Goal: Information Seeking & Learning: Learn about a topic

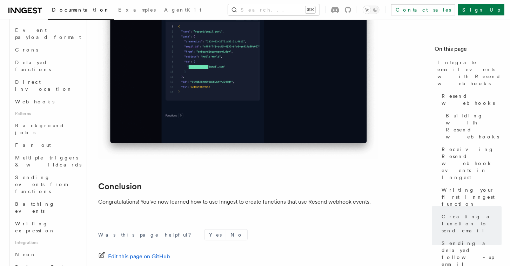
scroll to position [5733, 0]
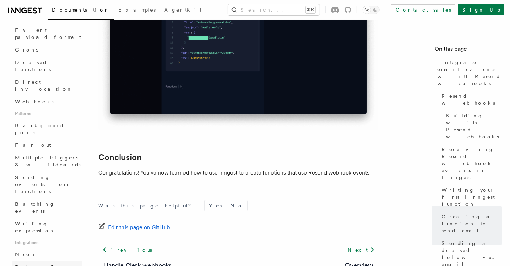
click at [42, 265] on span "Prisma Pulse" at bounding box center [42, 268] width 54 height 6
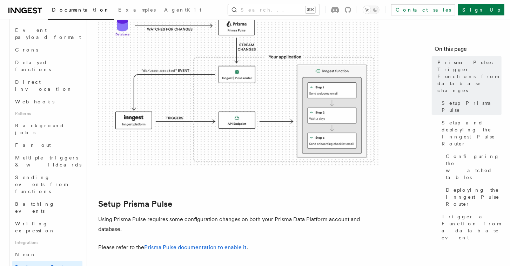
scroll to position [56, 0]
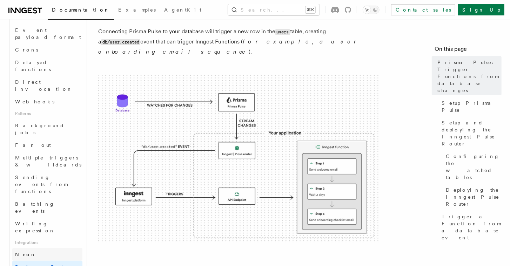
click at [33, 249] on link "Neon" at bounding box center [47, 255] width 70 height 13
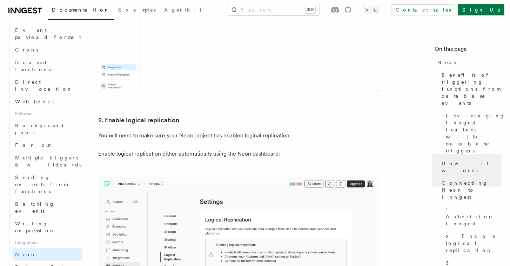
scroll to position [824, 0]
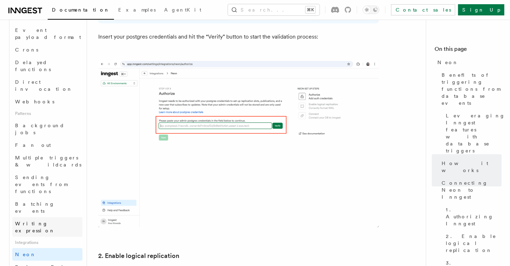
click at [38, 221] on span "Writing expression" at bounding box center [35, 227] width 40 height 13
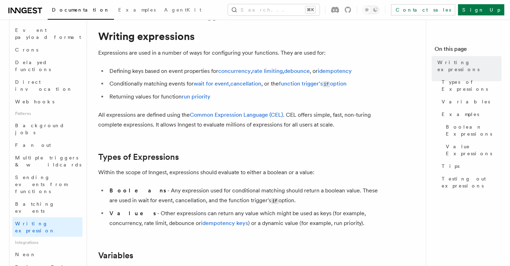
scroll to position [79, 0]
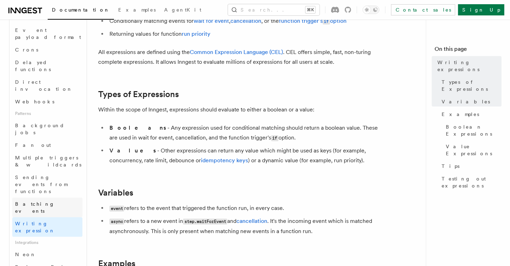
click at [45, 201] on span "Batching events" at bounding box center [48, 208] width 67 height 14
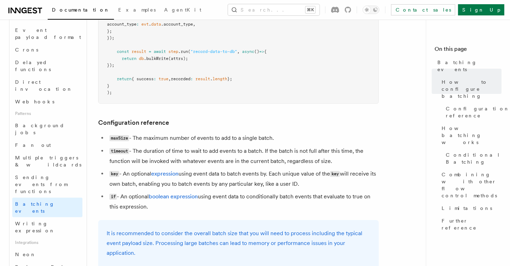
scroll to position [362, 0]
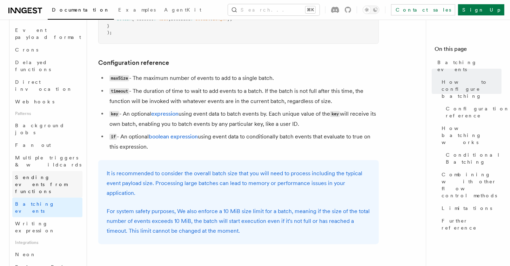
click at [52, 174] on span "Sending events from functions" at bounding box center [48, 184] width 67 height 21
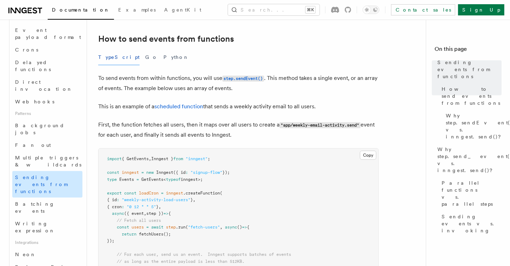
scroll to position [178, 0]
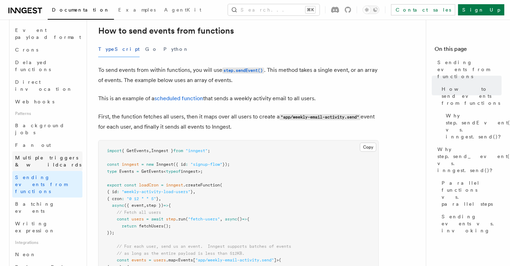
click at [40, 155] on span "Multiple triggers & wildcards" at bounding box center [48, 161] width 66 height 13
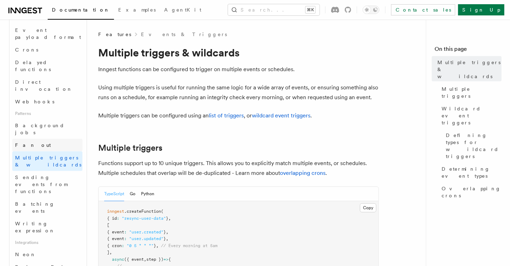
click at [30, 142] on span "Fan out" at bounding box center [33, 145] width 36 height 7
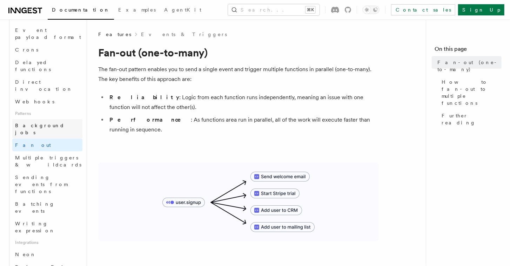
click at [32, 119] on link "Background jobs" at bounding box center [47, 129] width 70 height 20
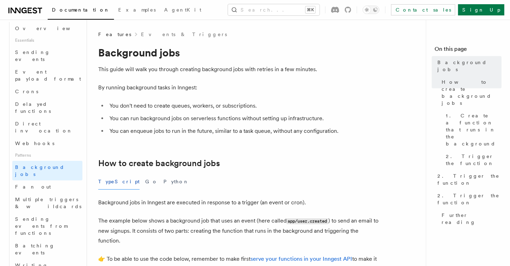
scroll to position [64, 0]
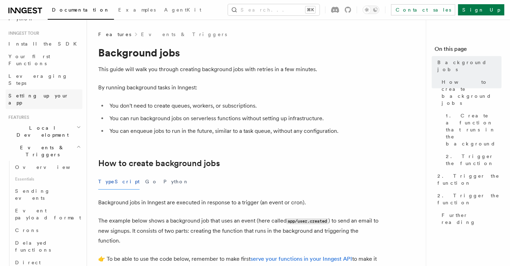
click at [48, 93] on span "Setting up your app" at bounding box center [38, 99] width 60 height 13
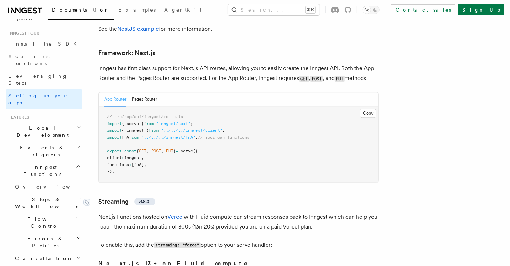
scroll to position [4586, 0]
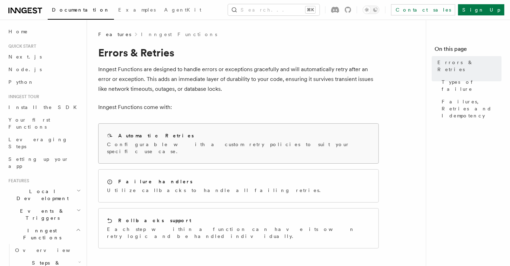
click at [216, 136] on div "Automatic Retries" at bounding box center [238, 135] width 263 height 7
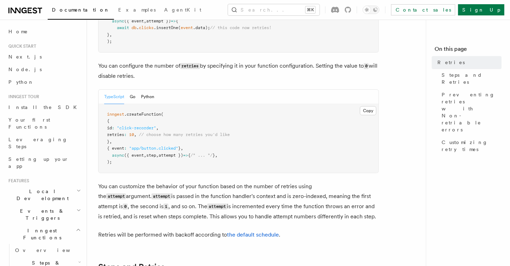
scroll to position [170, 0]
